Goal: Communication & Community: Answer question/provide support

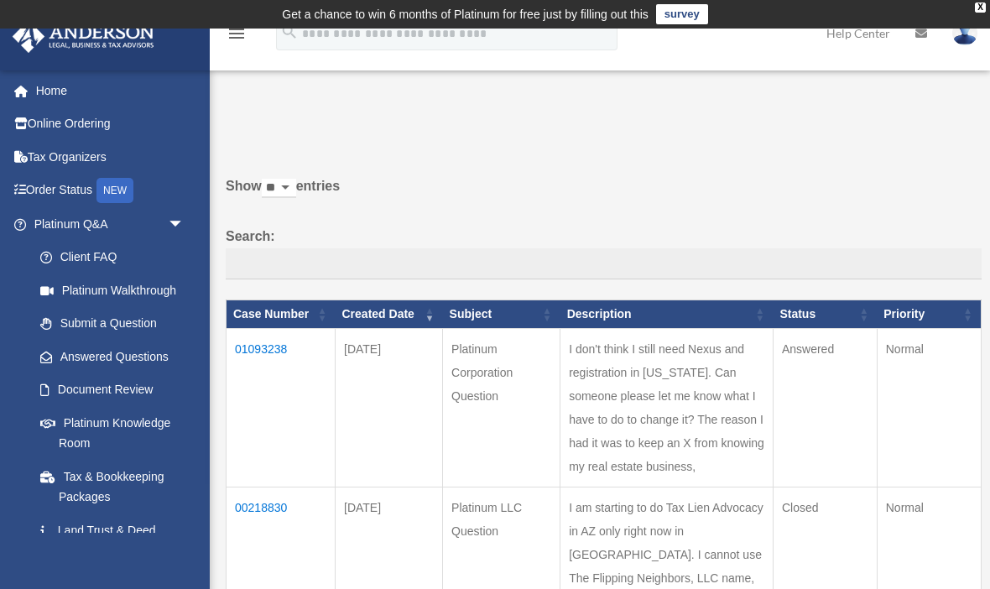
click at [853, 369] on td "Answered" at bounding box center [824, 407] width 104 height 159
click at [275, 355] on td "01093238" at bounding box center [280, 407] width 109 height 159
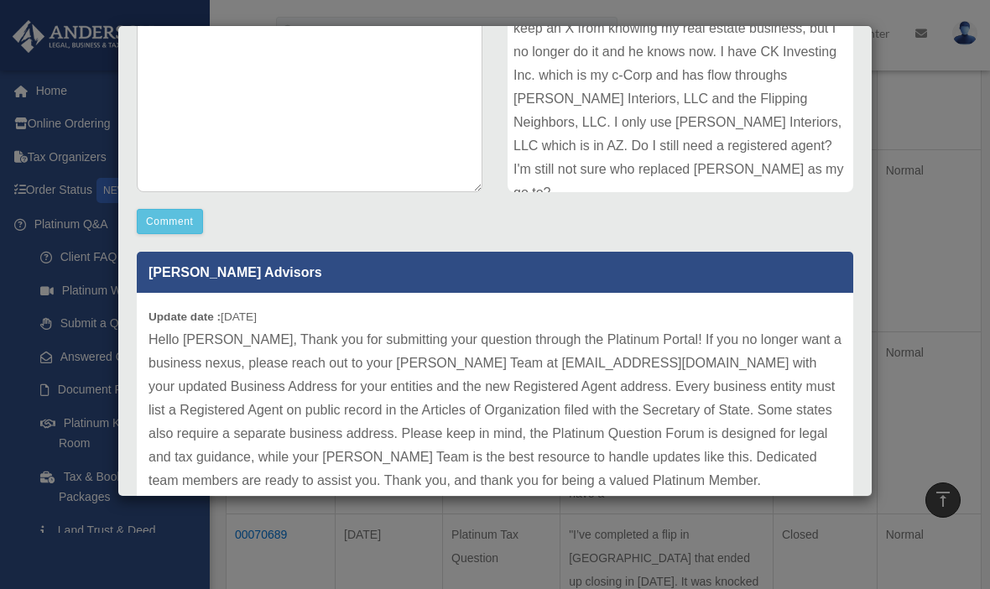
scroll to position [284, 0]
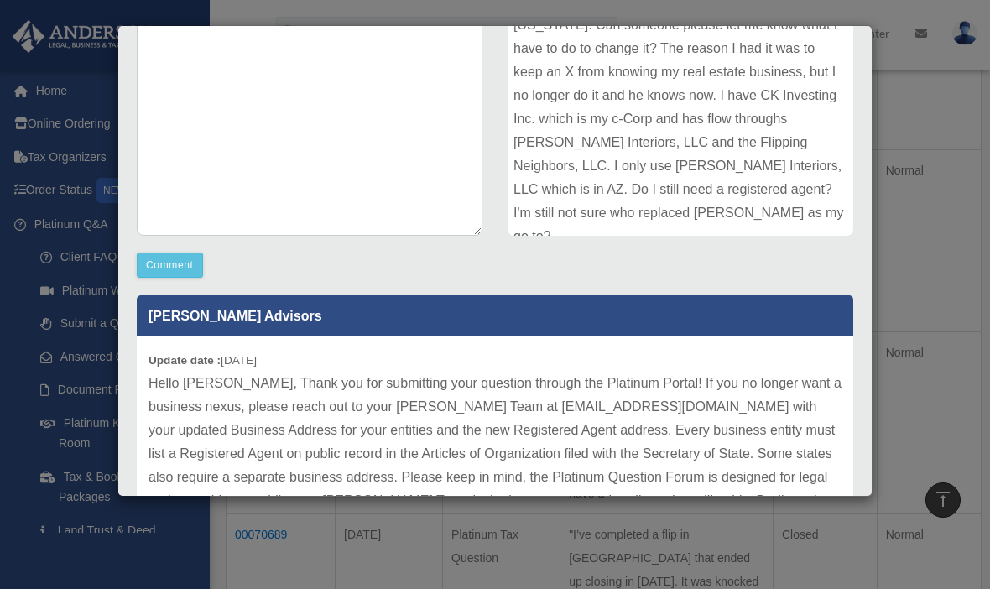
click at [185, 253] on button "Comment" at bounding box center [170, 264] width 66 height 25
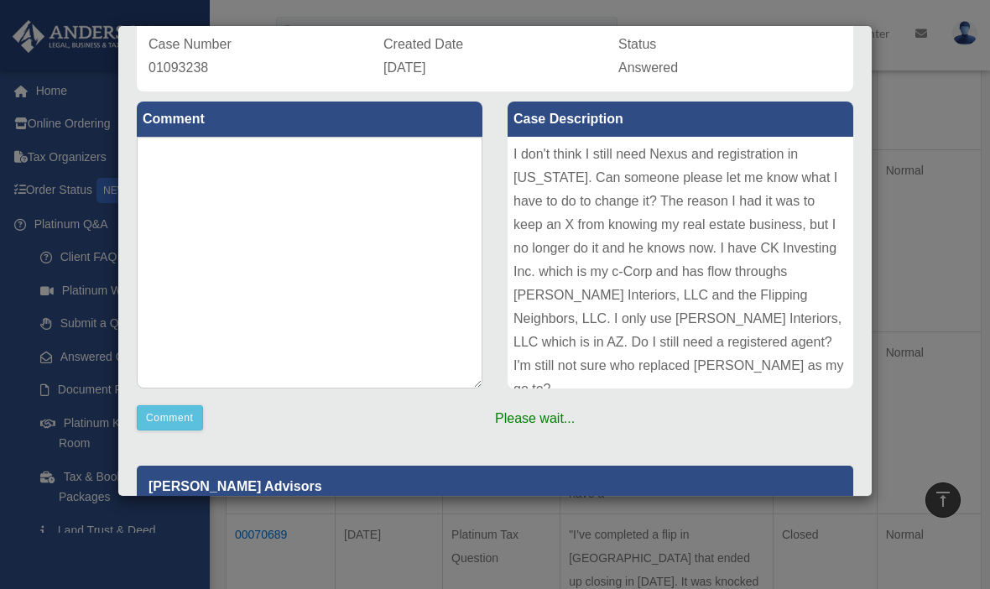
scroll to position [66, 0]
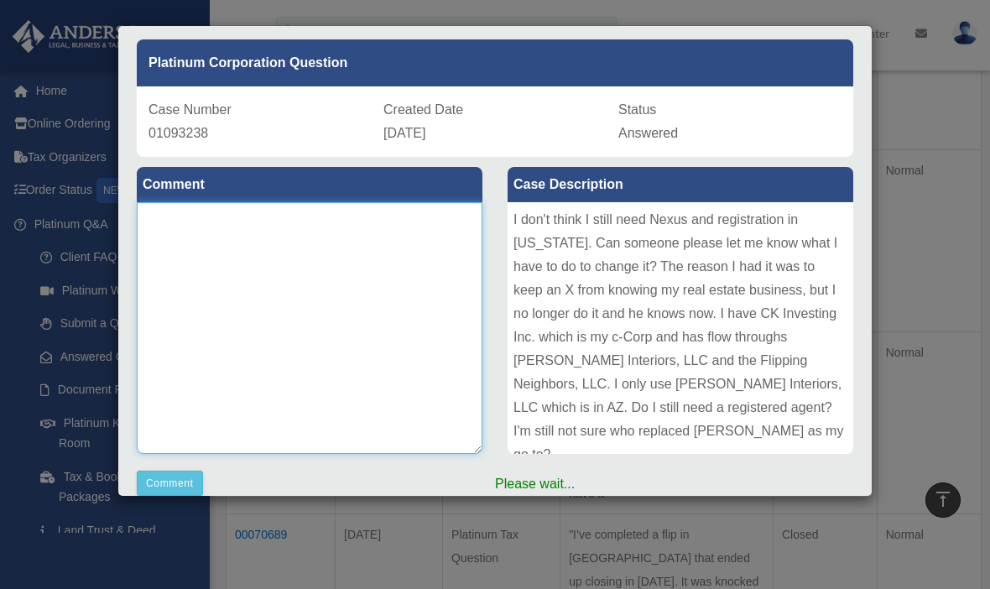
click at [223, 242] on textarea at bounding box center [310, 328] width 346 height 252
type textarea "***"
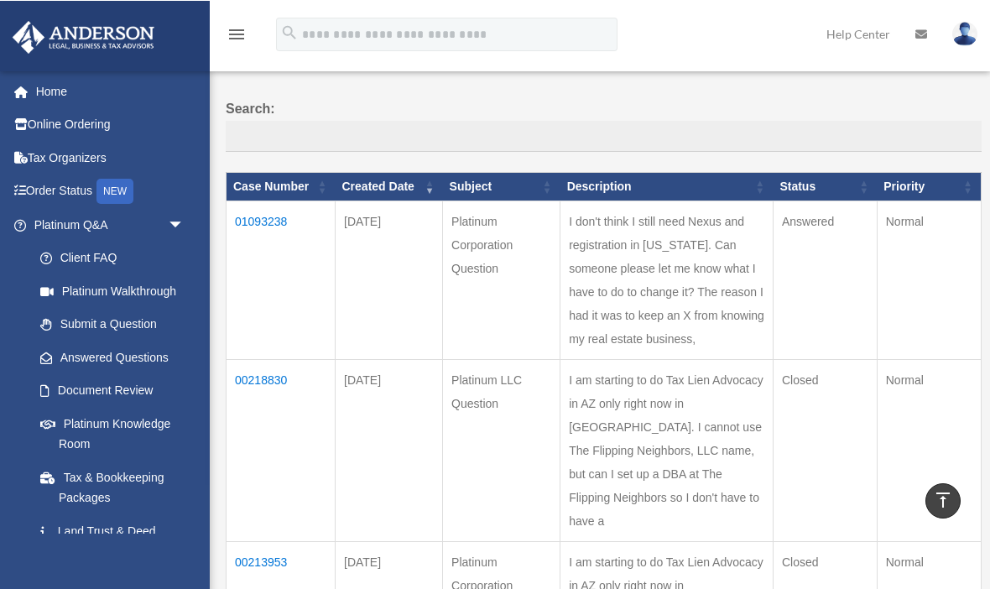
scroll to position [127, 0]
click at [277, 226] on td "01093238" at bounding box center [280, 279] width 109 height 159
click at [268, 201] on th "Case Number" at bounding box center [280, 187] width 109 height 29
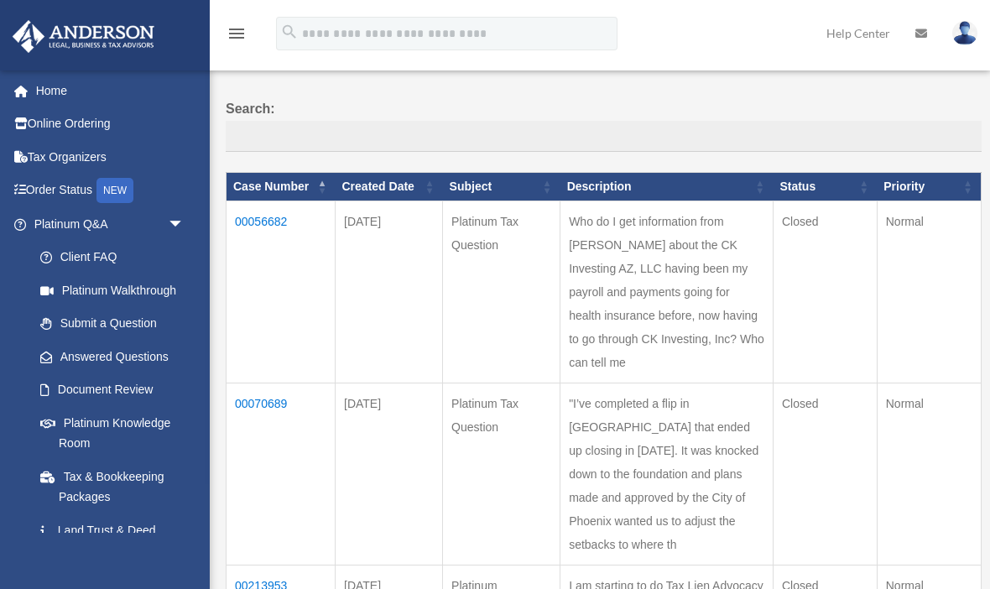
click at [270, 226] on td "00056682" at bounding box center [280, 291] width 109 height 182
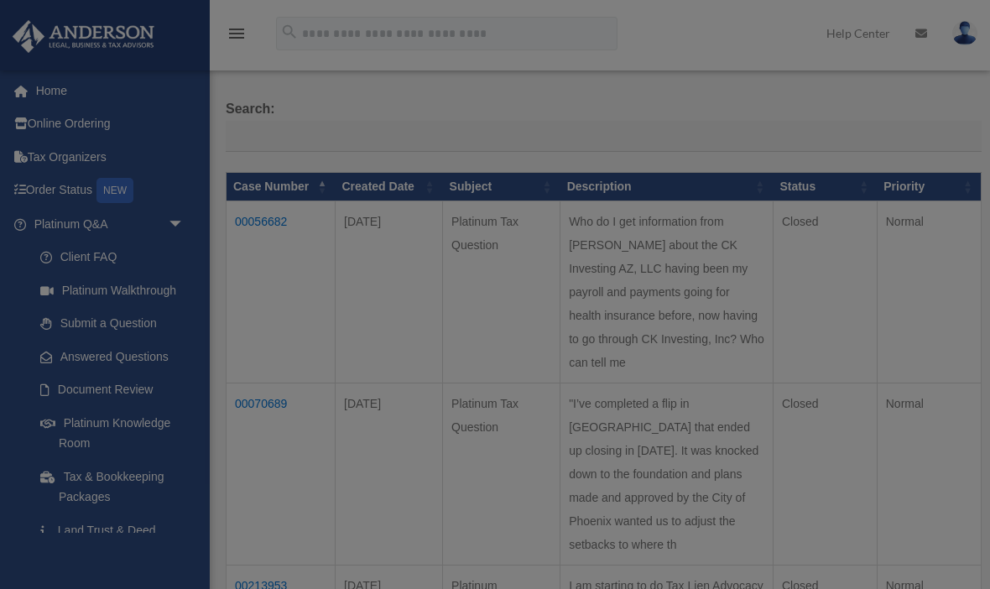
scroll to position [0, 0]
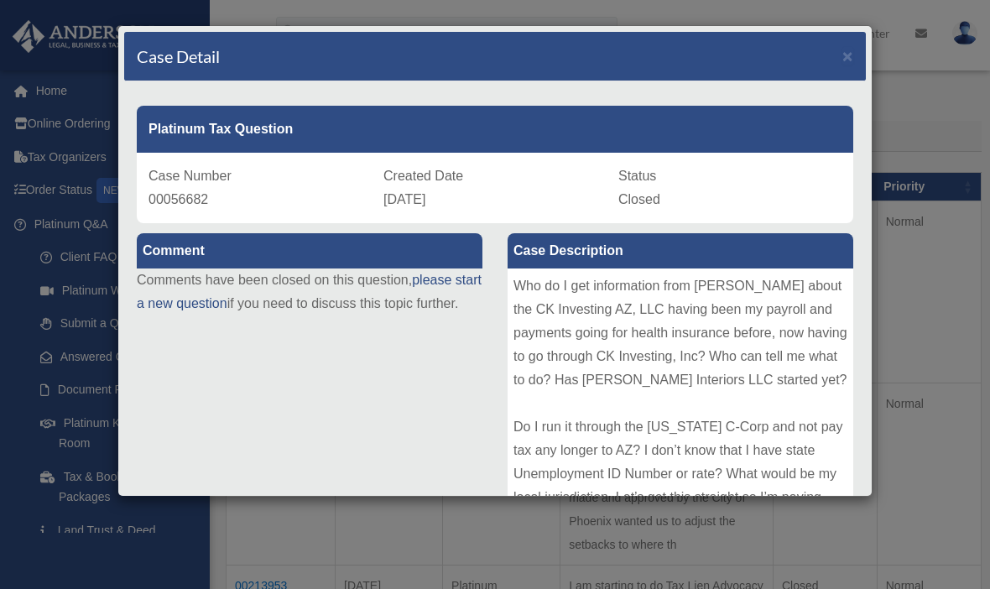
click at [850, 48] on span "×" at bounding box center [847, 55] width 11 height 19
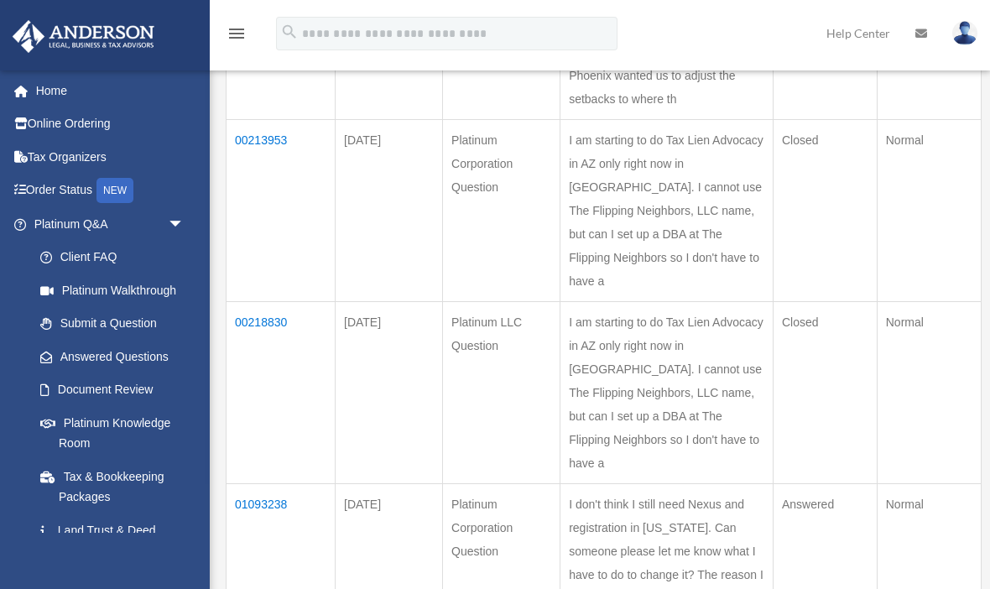
scroll to position [547, 0]
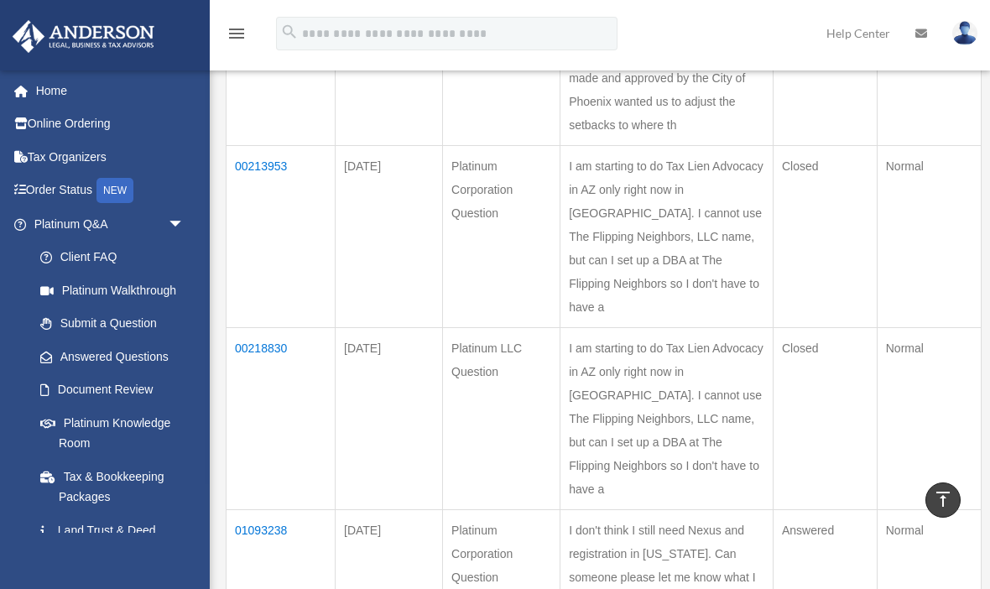
click at [277, 509] on td "01093238" at bounding box center [280, 588] width 109 height 159
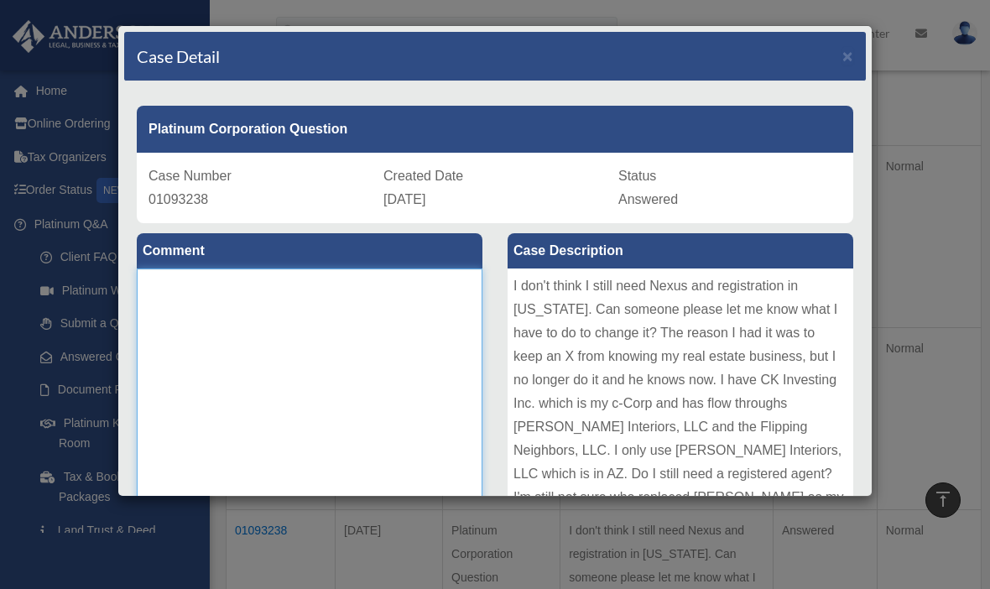
click at [284, 291] on textarea at bounding box center [310, 394] width 346 height 252
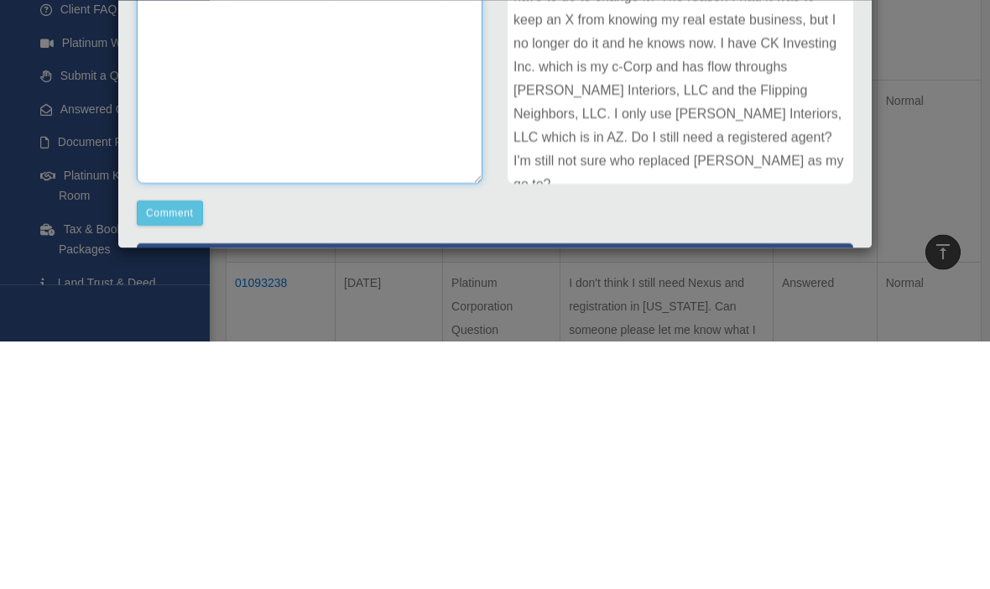
scroll to position [92, 0]
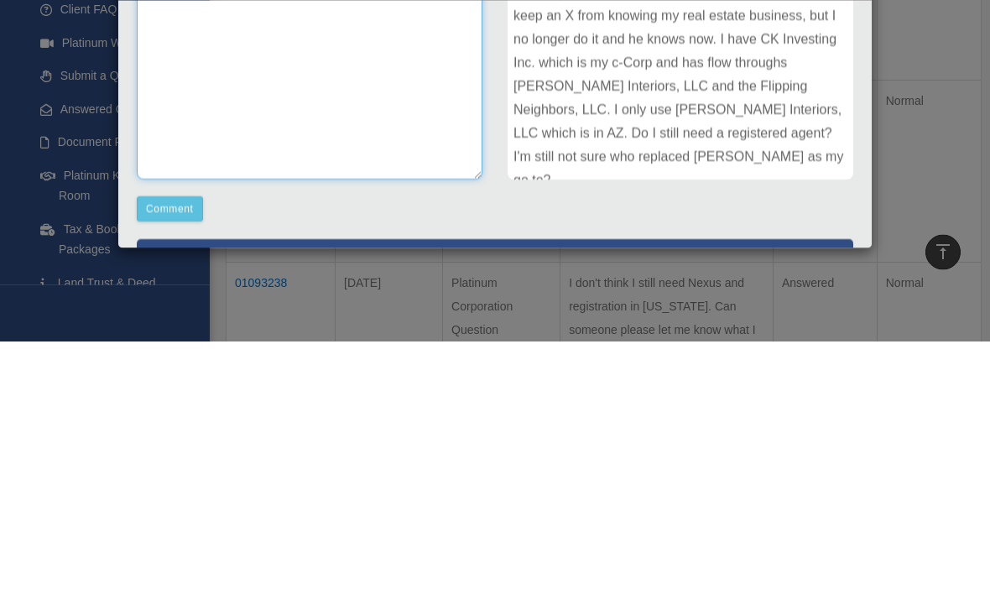
type textarea "**********"
click at [179, 444] on button "Comment" at bounding box center [170, 456] width 66 height 25
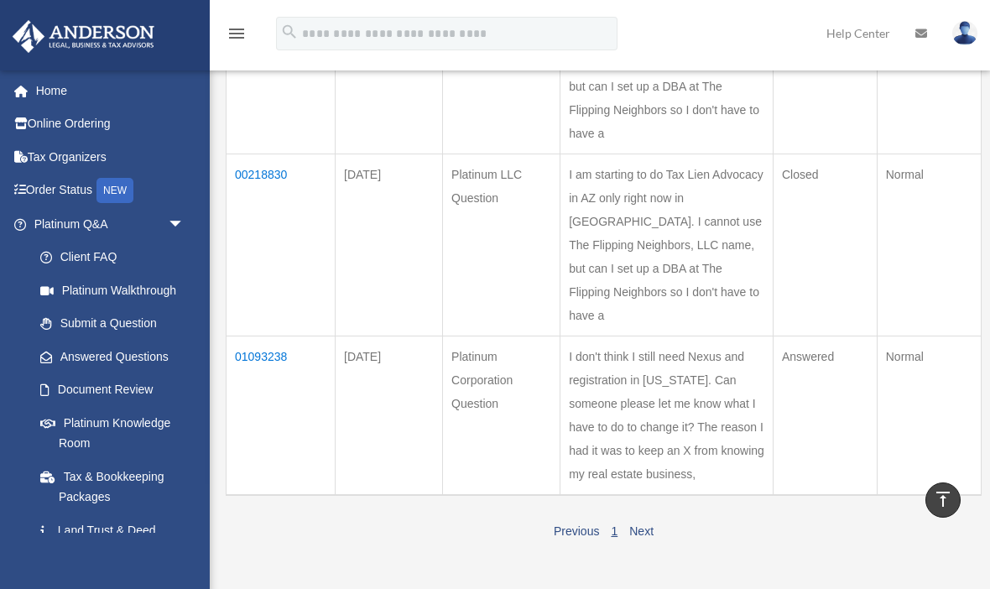
scroll to position [697, 0]
